Goal: Browse casually: Explore the website without a specific task or goal

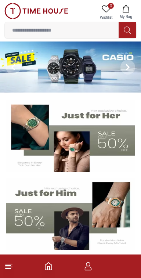
click at [74, 154] on img at bounding box center [70, 136] width 129 height 72
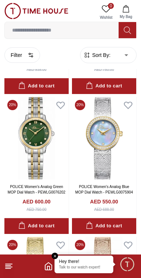
scroll to position [271, 0]
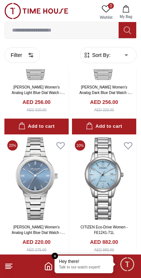
scroll to position [1210, 0]
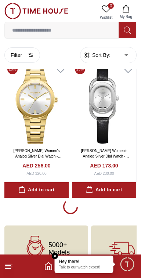
scroll to position [2704, 0]
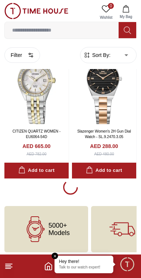
scroll to position [4106, 0]
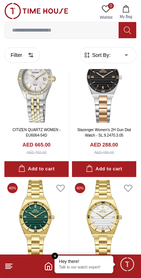
click at [8, 269] on line at bounding box center [8, 269] width 5 height 0
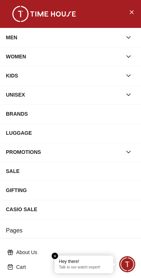
click at [126, 51] on button "button" at bounding box center [128, 56] width 13 height 13
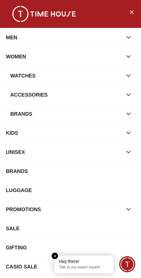
click at [132, 74] on icon "button" at bounding box center [128, 75] width 7 height 7
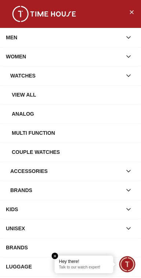
click at [49, 97] on div "View all" at bounding box center [73, 94] width 123 height 13
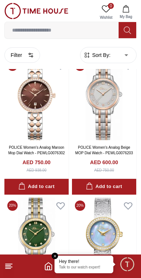
scroll to position [171, 0]
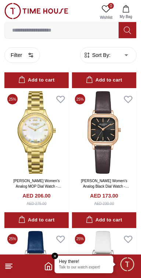
scroll to position [1396, 0]
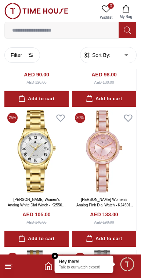
scroll to position [3057, 0]
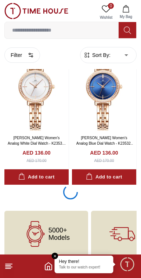
scroll to position [6913, 0]
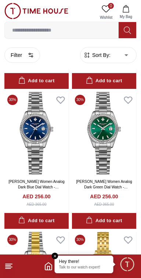
scroll to position [9576, 0]
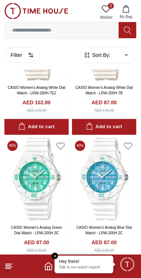
scroll to position [11013, 0]
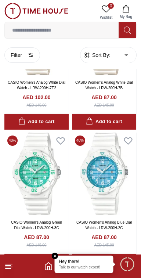
scroll to position [11019, 0]
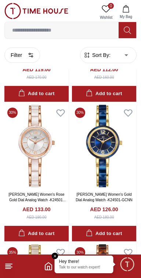
scroll to position [12582, 0]
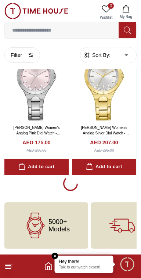
scroll to position [13919, 0]
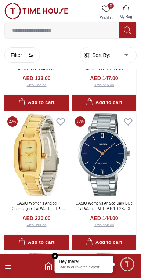
scroll to position [15371, 0]
click at [45, 186] on img at bounding box center [36, 155] width 64 height 83
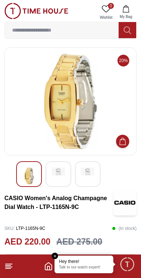
click at [64, 163] on div at bounding box center [59, 174] width 26 height 26
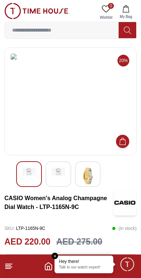
click at [93, 170] on img at bounding box center [87, 176] width 13 height 17
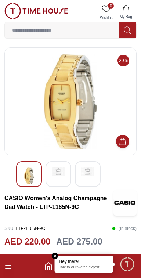
click at [33, 173] on img at bounding box center [28, 176] width 13 height 17
click at [94, 178] on div at bounding box center [88, 174] width 26 height 26
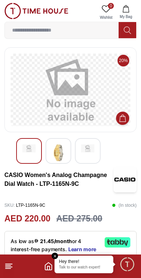
click at [62, 153] on img at bounding box center [58, 152] width 13 height 17
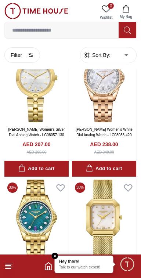
scroll to position [18039, 0]
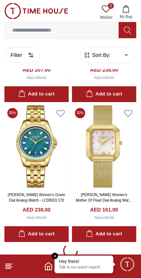
scroll to position [18121, 0]
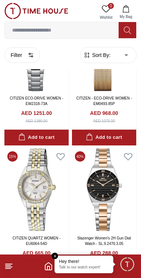
scroll to position [20815, 0]
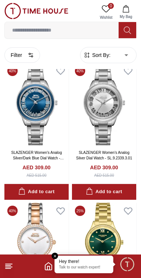
scroll to position [22177, 0]
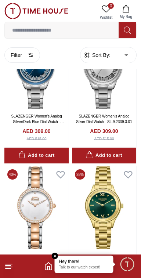
scroll to position [22299, 0]
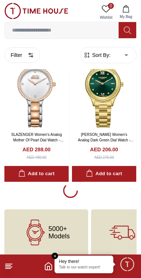
scroll to position [22250, 0]
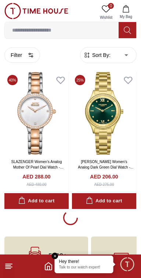
scroll to position [22322, 0]
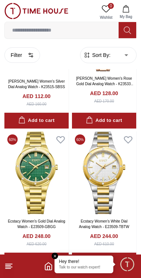
scroll to position [25022, 0]
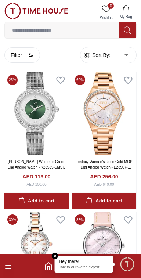
scroll to position [26370, 0]
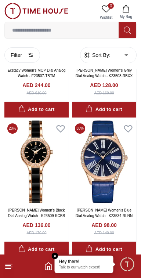
scroll to position [27865, 0]
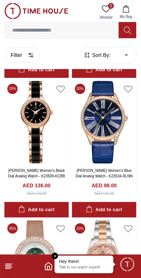
scroll to position [27928, 0]
